Goal: Navigation & Orientation: Find specific page/section

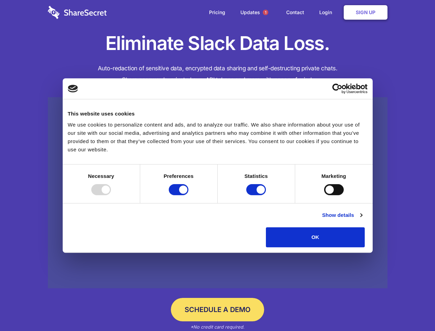
click at [111, 195] on div at bounding box center [101, 189] width 20 height 11
click at [188, 195] on input "Preferences" at bounding box center [179, 189] width 20 height 11
checkbox input "false"
click at [257, 195] on input "Statistics" at bounding box center [256, 189] width 20 height 11
checkbox input "false"
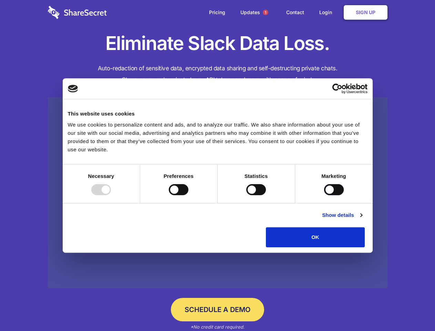
click at [324, 195] on input "Marketing" at bounding box center [334, 189] width 20 height 11
checkbox input "true"
click at [362, 219] on link "Show details" at bounding box center [342, 215] width 40 height 8
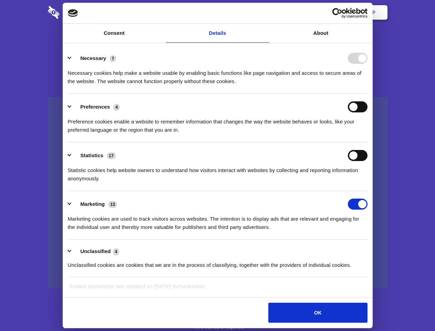
click at [367, 94] on li "Necessary 7 Necessary cookies help make a website usable by enabling basic func…" at bounding box center [218, 69] width 300 height 49
click at [265, 12] on span "1" at bounding box center [266, 13] width 6 height 6
